Goal: Information Seeking & Learning: Learn about a topic

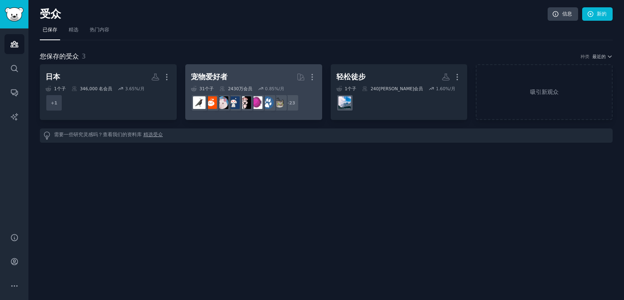
click at [261, 77] on h2 "宠物爱好者 更多的" at bounding box center [253, 77] width 125 height 14
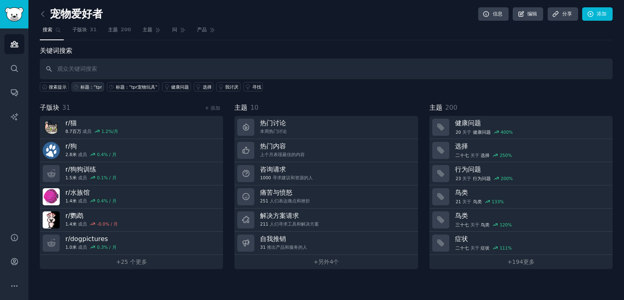
click at [95, 82] on link "标题：“tpr" at bounding box center [87, 86] width 32 height 9
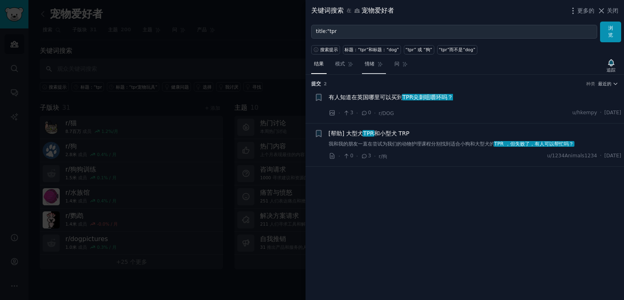
click at [375, 70] on link "情绪" at bounding box center [374, 66] width 24 height 17
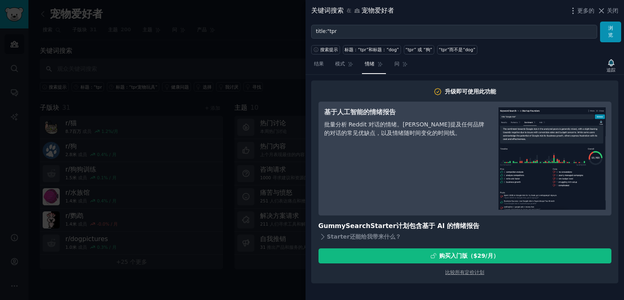
click at [356, 67] on nav "结果 模式 情绪 问" at bounding box center [360, 66] width 99 height 17
click at [345, 67] on link "模式" at bounding box center [344, 66] width 24 height 17
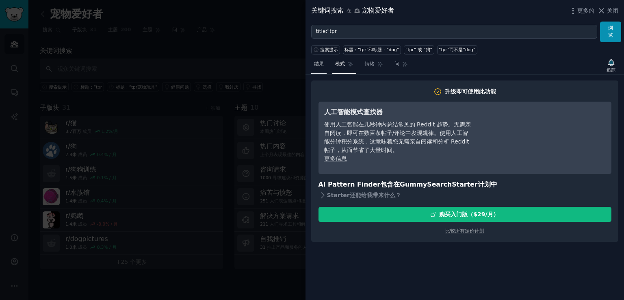
click at [319, 64] on font "结果" at bounding box center [319, 64] width 10 height 6
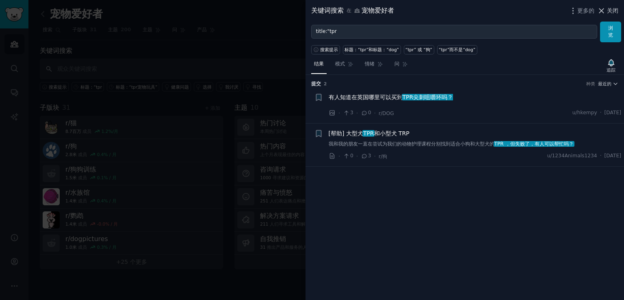
click at [610, 13] on font "关闭" at bounding box center [611, 10] width 11 height 6
